Goal: Information Seeking & Learning: Find specific fact

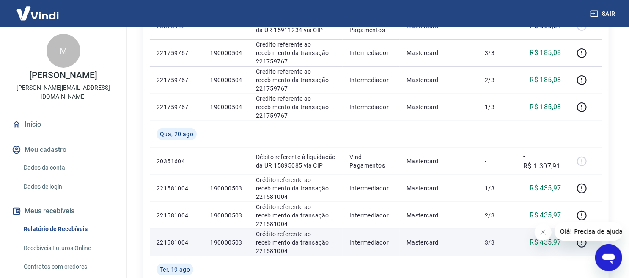
scroll to position [235, 0]
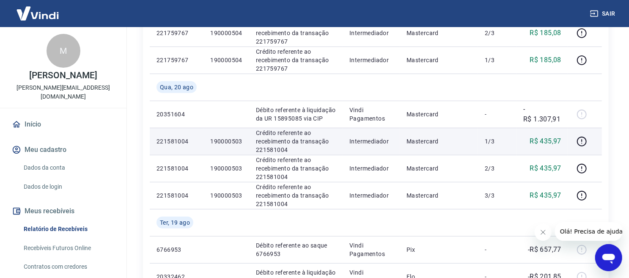
click at [217, 140] on p "190000503" at bounding box center [226, 141] width 32 height 8
copy p "190000503"
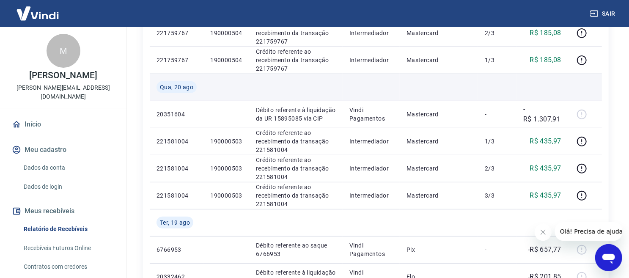
click at [392, 92] on td at bounding box center [371, 87] width 57 height 27
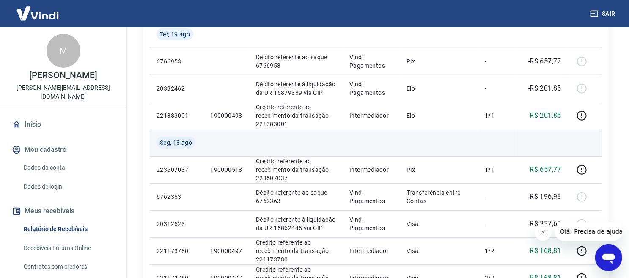
scroll to position [188, 0]
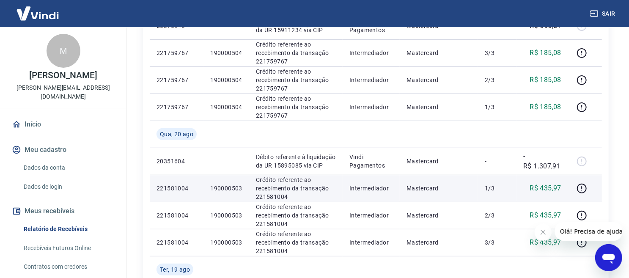
click at [217, 187] on p "190000503" at bounding box center [226, 188] width 32 height 8
copy p "190000503"
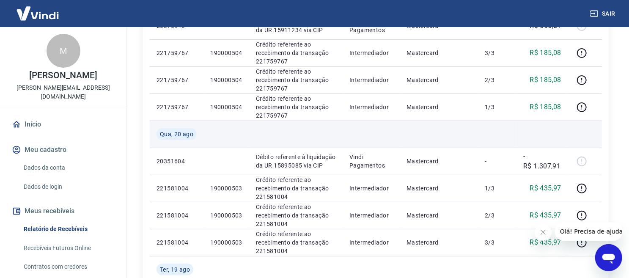
click at [426, 128] on td at bounding box center [439, 134] width 78 height 27
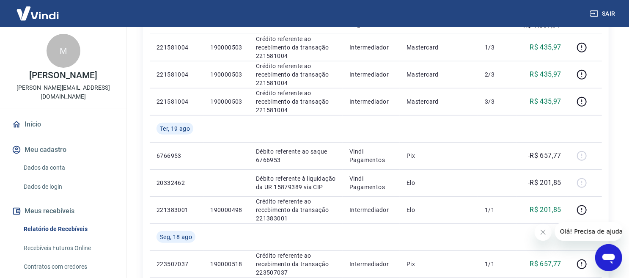
scroll to position [282, 0]
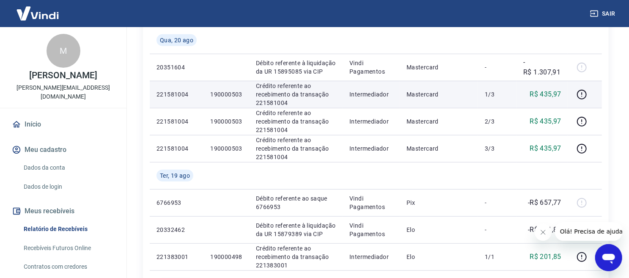
click at [229, 92] on p "190000503" at bounding box center [226, 94] width 32 height 8
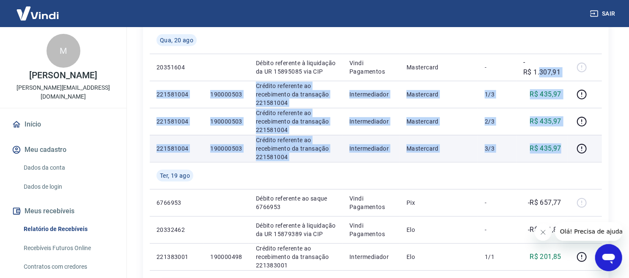
drag, startPoint x: 540, startPoint y: 71, endPoint x: 567, endPoint y: 157, distance: 89.9
click at [567, 157] on tbody "Qui, 21 ago 20370943 Débito referente à liquidação da UR 15911234 via CIP Vindi…" at bounding box center [376, 256] width 452 height 731
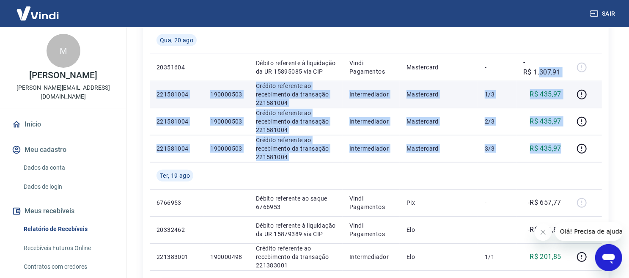
click at [547, 98] on p "R$ 435,97" at bounding box center [546, 94] width 32 height 10
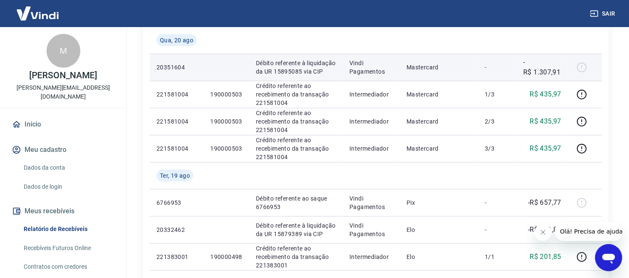
click at [540, 69] on p "-R$ 1.307,91" at bounding box center [542, 67] width 38 height 20
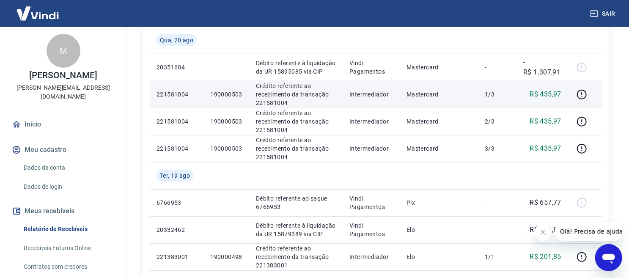
click at [231, 93] on p "190000503" at bounding box center [226, 94] width 32 height 8
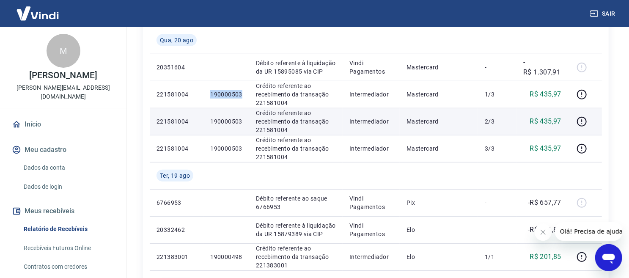
scroll to position [235, 0]
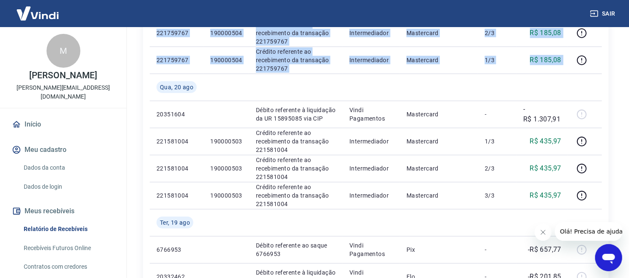
drag, startPoint x: 158, startPoint y: 85, endPoint x: 605, endPoint y: 189, distance: 458.5
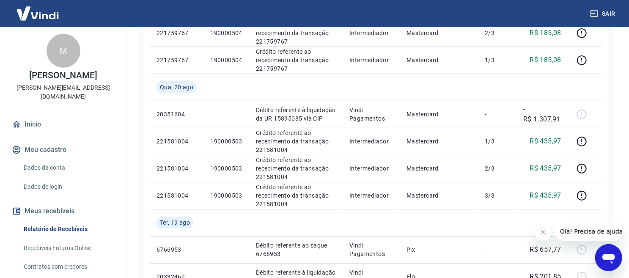
click at [620, 154] on div "Início / Meus Recebíveis / Relatório de Recebíveis Relatório de Recebíveis Saib…" at bounding box center [376, 281] width 506 height 979
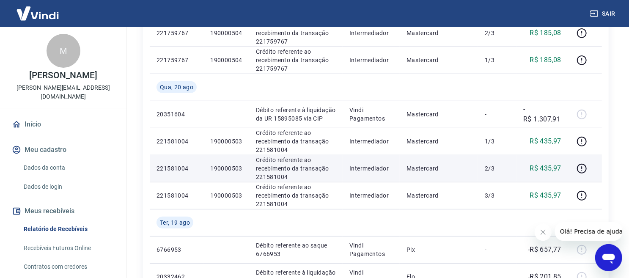
scroll to position [0, 0]
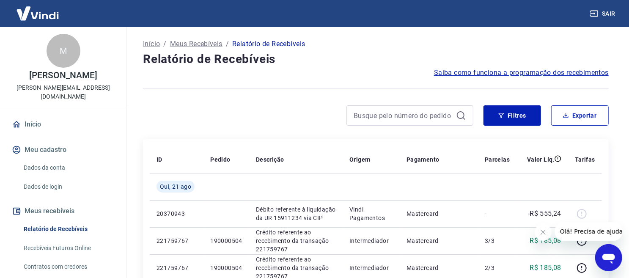
click at [595, 13] on icon "button" at bounding box center [594, 13] width 8 height 8
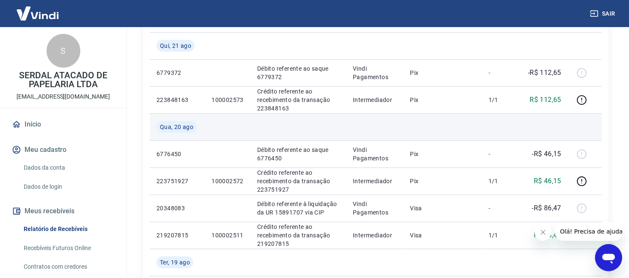
scroll to position [188, 0]
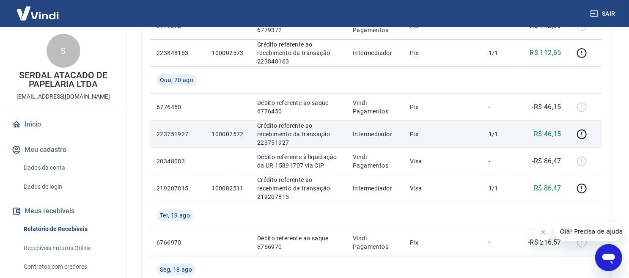
click at [239, 134] on p "100002572" at bounding box center [227, 134] width 32 height 8
copy p "100002572"
